Goal: Task Accomplishment & Management: Manage account settings

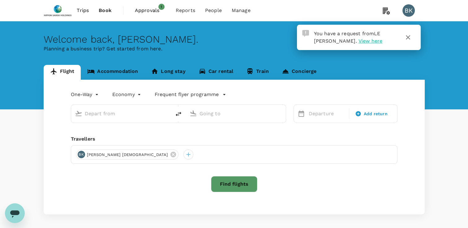
type input "roundtrip"
type input "[GEOGRAPHIC_DATA], [GEOGRAPHIC_DATA] (any)"
type input "Narita Intl (NRT)"
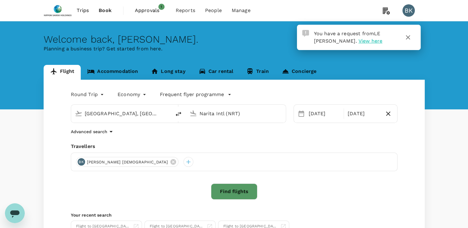
click at [358, 40] on span "View here" at bounding box center [370, 41] width 24 height 6
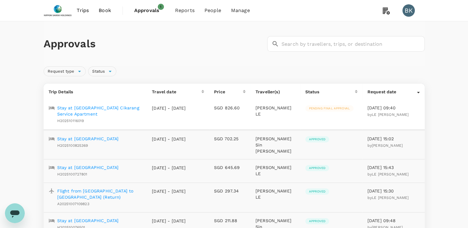
click at [114, 109] on p "Stay at [GEOGRAPHIC_DATA] Cikarang Service Apartment" at bounding box center [99, 111] width 85 height 12
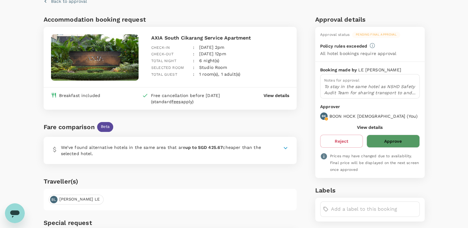
scroll to position [28, 0]
click at [285, 148] on icon at bounding box center [286, 148] width 4 height 2
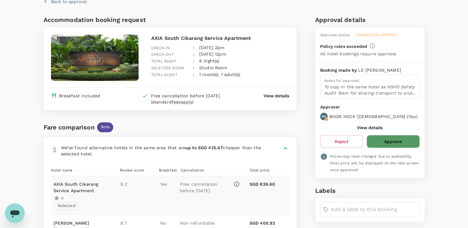
click at [391, 142] on button "Approve" at bounding box center [392, 141] width 53 height 13
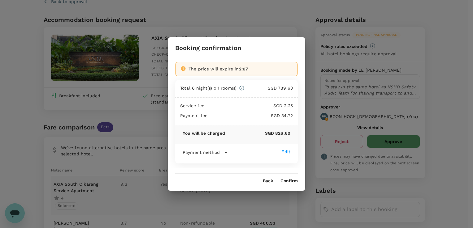
click at [287, 181] on button "Confirm" at bounding box center [288, 181] width 17 height 5
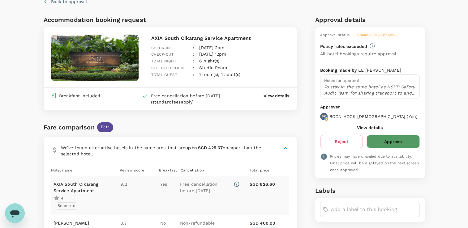
scroll to position [0, 0]
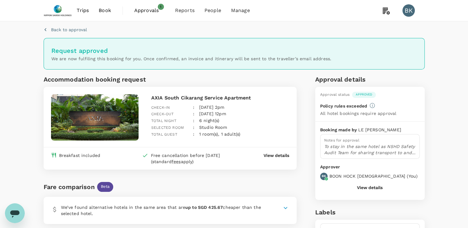
click at [366, 186] on button "View details" at bounding box center [370, 187] width 26 height 5
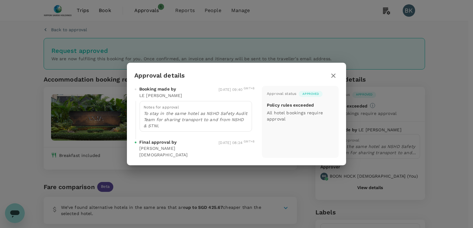
click at [332, 78] on icon "button" at bounding box center [333, 76] width 4 height 4
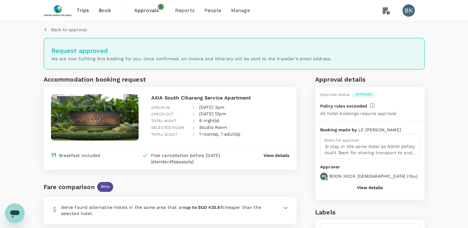
click at [141, 8] on span "Approvals" at bounding box center [149, 10] width 31 height 7
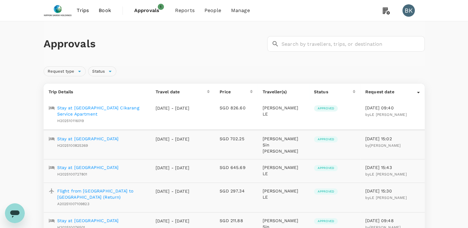
click at [83, 9] on span "Trips" at bounding box center [83, 10] width 12 height 7
